Goal: Transaction & Acquisition: Subscribe to service/newsletter

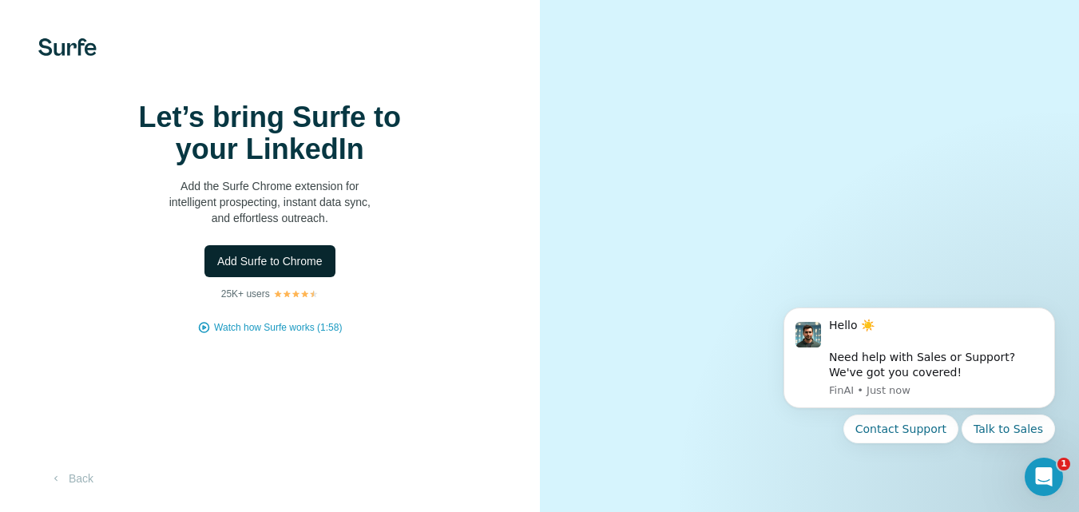
click at [308, 269] on span "Add Surfe to Chrome" at bounding box center [269, 261] width 105 height 16
click at [271, 335] on span "Watch how Surfe works (1:58)" at bounding box center [278, 327] width 128 height 14
